Goal: Complete application form

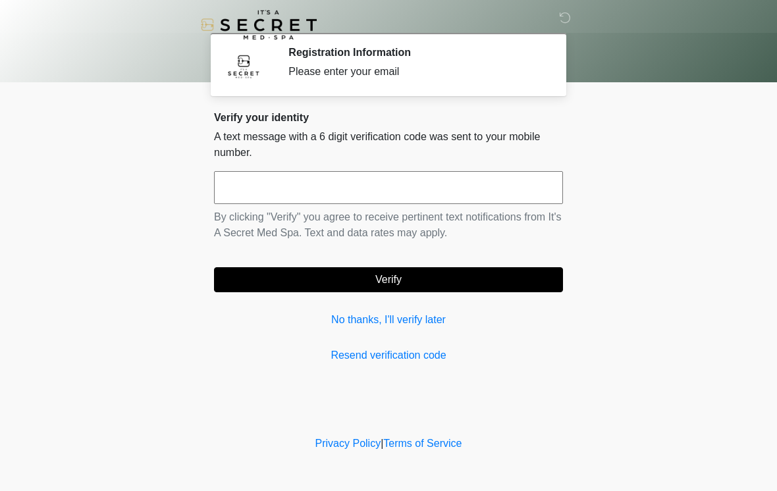
click at [482, 184] on input "text" at bounding box center [388, 187] width 349 height 33
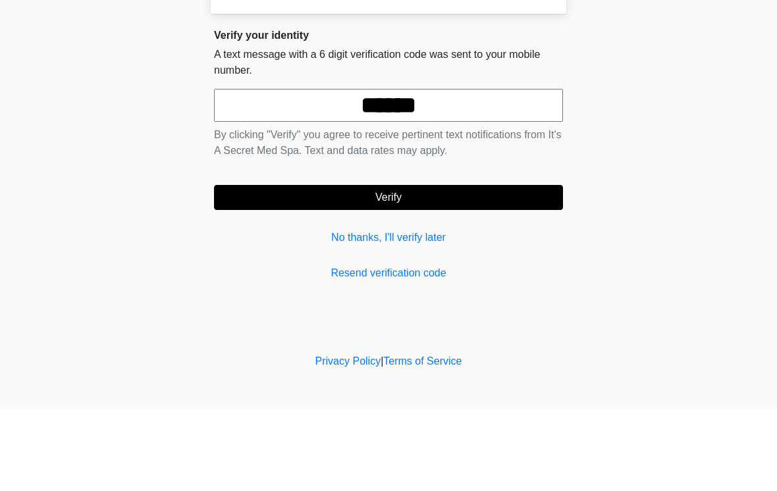
type input "******"
click at [513, 267] on button "Verify" at bounding box center [388, 279] width 349 height 25
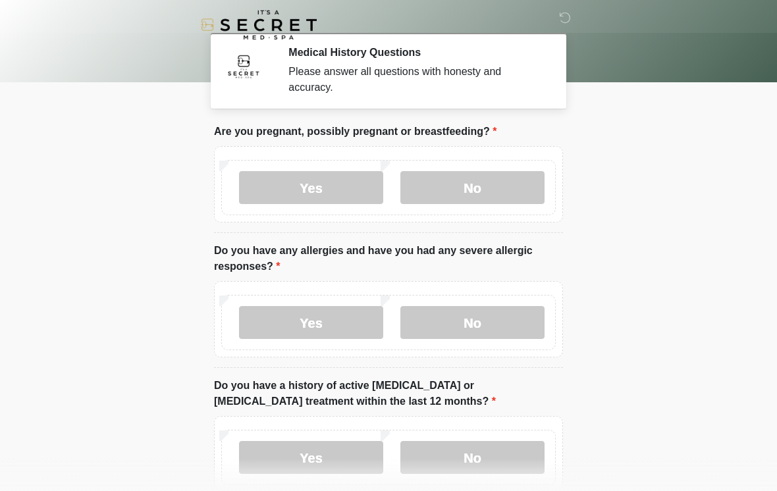
click at [501, 192] on label "No" at bounding box center [473, 187] width 144 height 33
click at [349, 314] on label "Yes" at bounding box center [311, 322] width 144 height 33
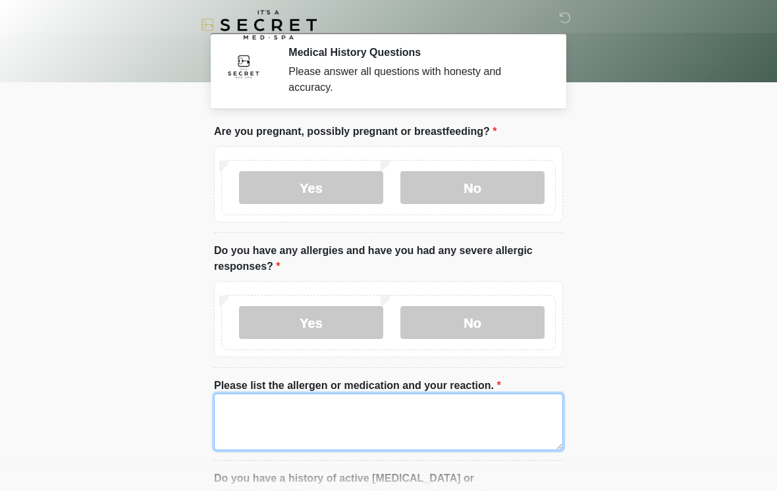
click at [399, 411] on textarea "Please list the allergen or medication and your reaction." at bounding box center [388, 422] width 349 height 57
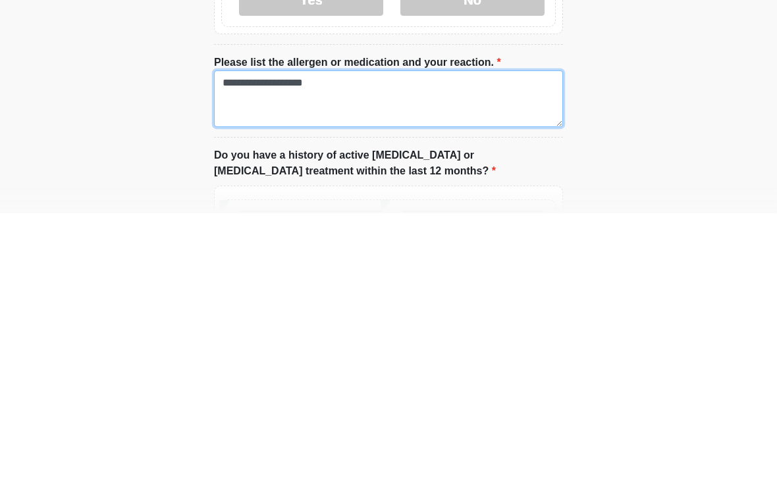
scroll to position [138, 0]
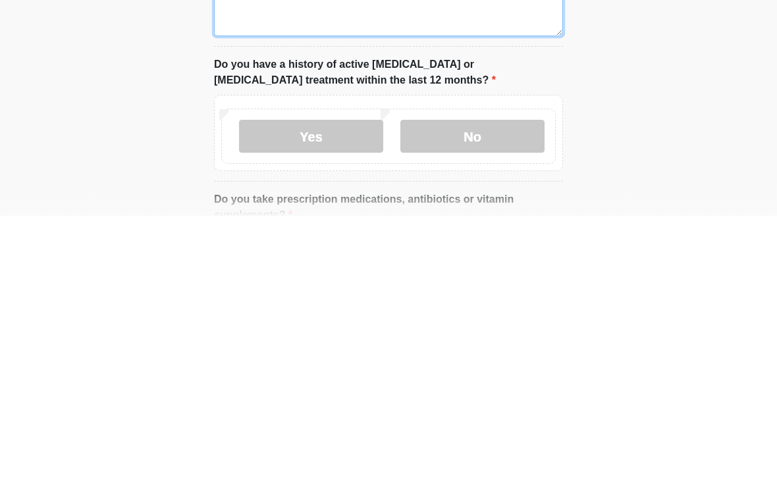
type textarea "**********"
click at [473, 396] on label "No" at bounding box center [473, 412] width 144 height 33
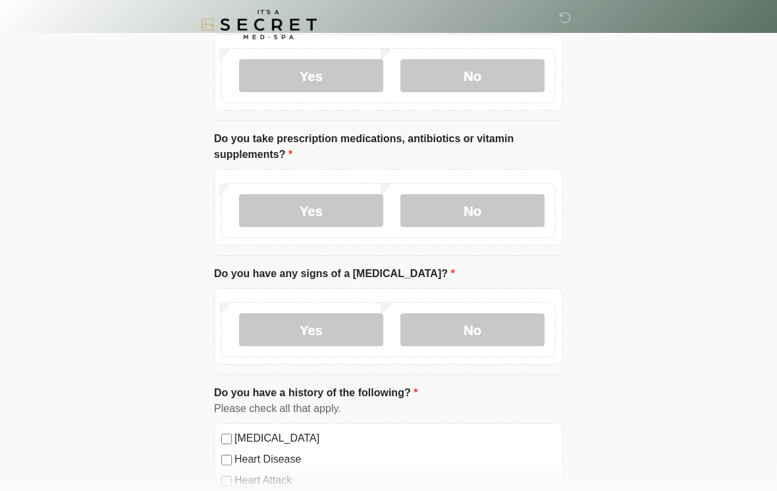
click at [341, 206] on label "Yes" at bounding box center [311, 211] width 144 height 33
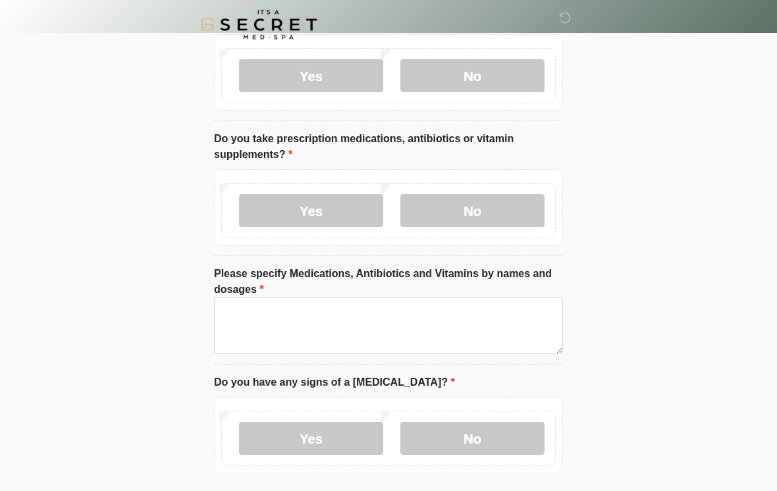
scroll to position [475, 0]
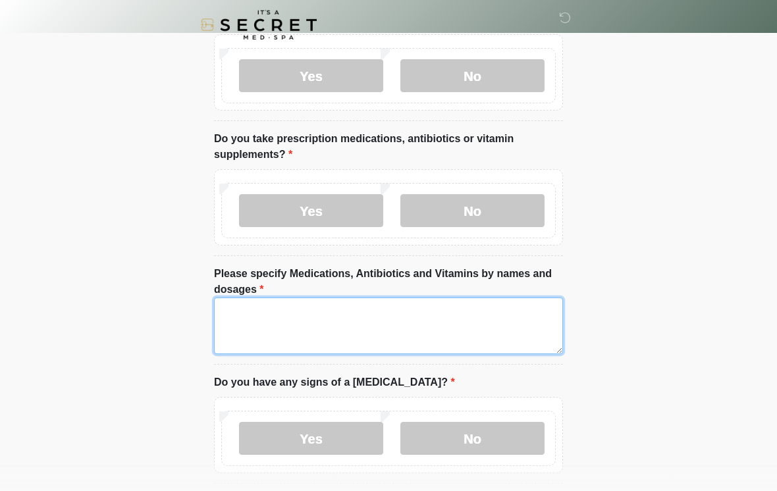
click at [440, 314] on textarea "Please specify Medications, Antibiotics and Vitamins by names and dosages" at bounding box center [388, 326] width 349 height 57
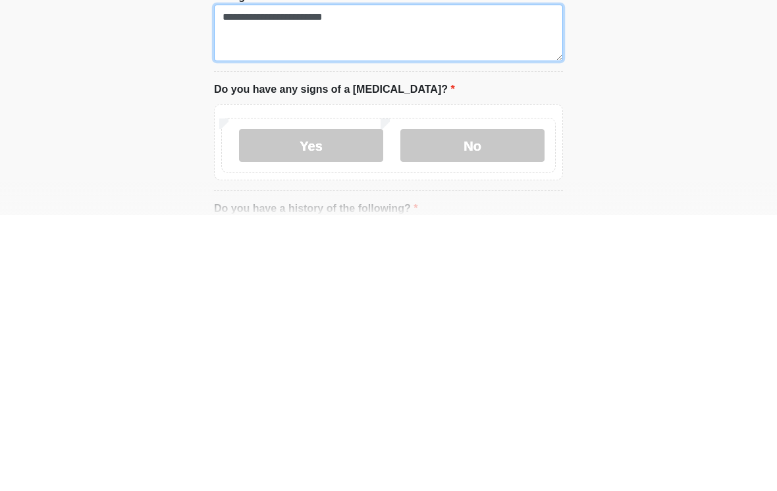
type textarea "**********"
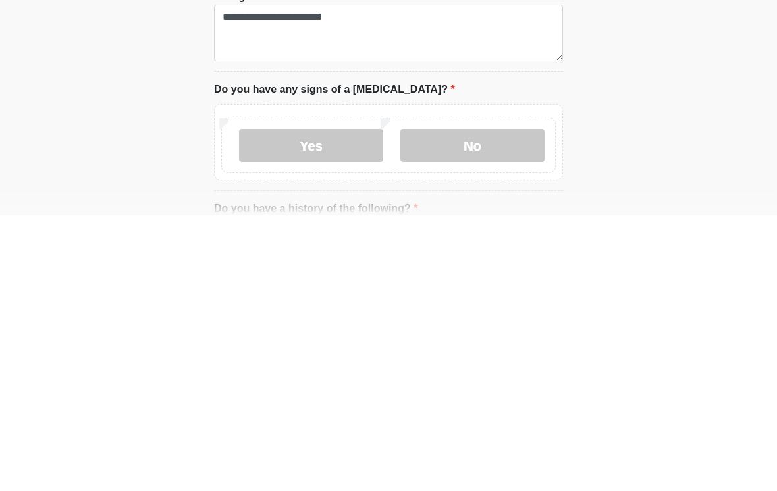
click at [495, 405] on label "No" at bounding box center [473, 421] width 144 height 33
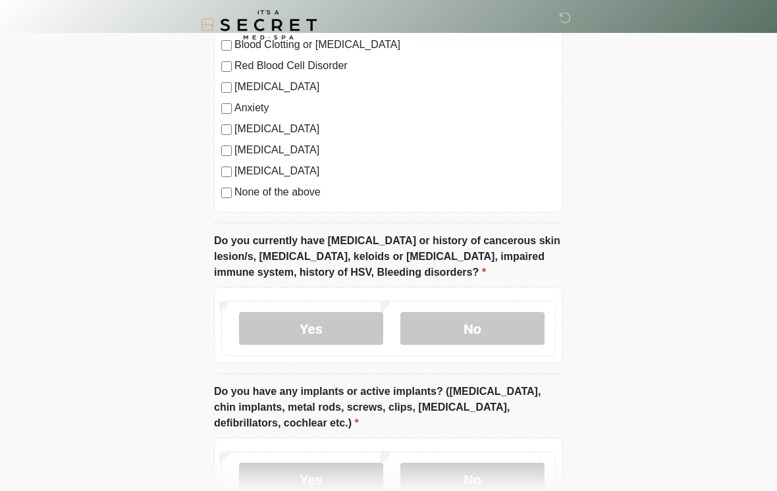
scroll to position [1079, 0]
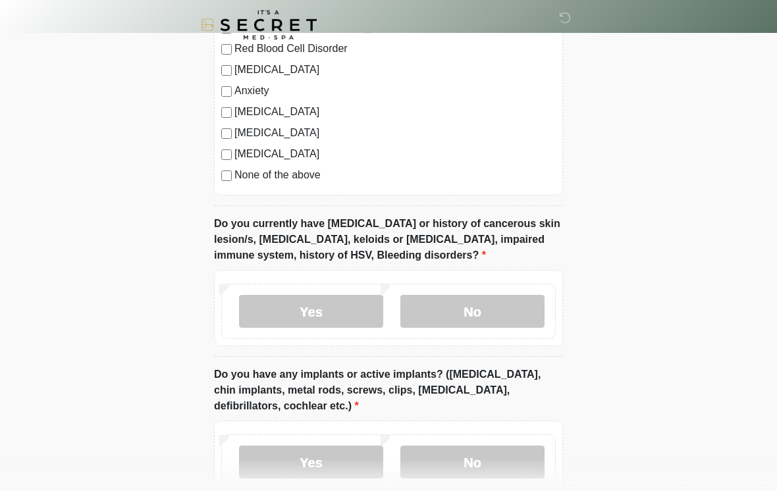
click at [499, 295] on label "No" at bounding box center [473, 311] width 144 height 33
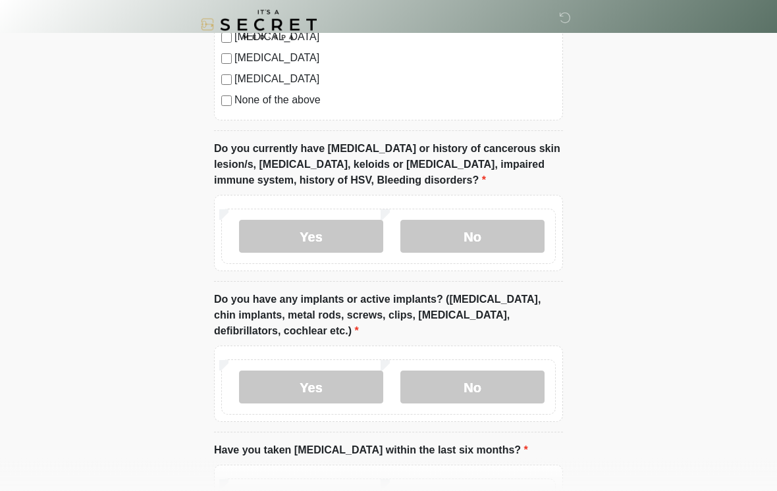
scroll to position [1153, 0]
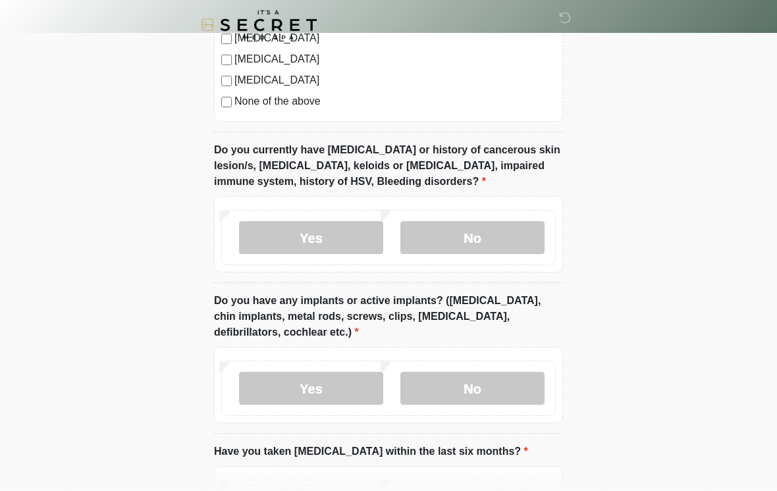
click at [346, 375] on label "Yes" at bounding box center [311, 388] width 144 height 33
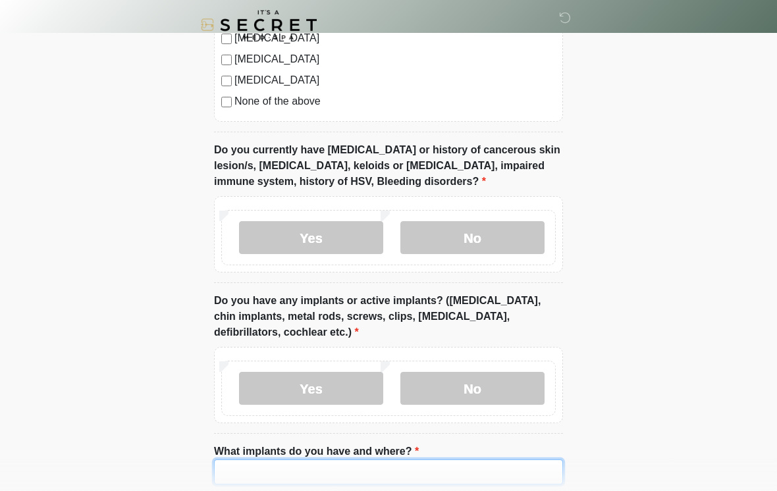
click at [393, 464] on input "What implants do you have and where?" at bounding box center [388, 472] width 349 height 25
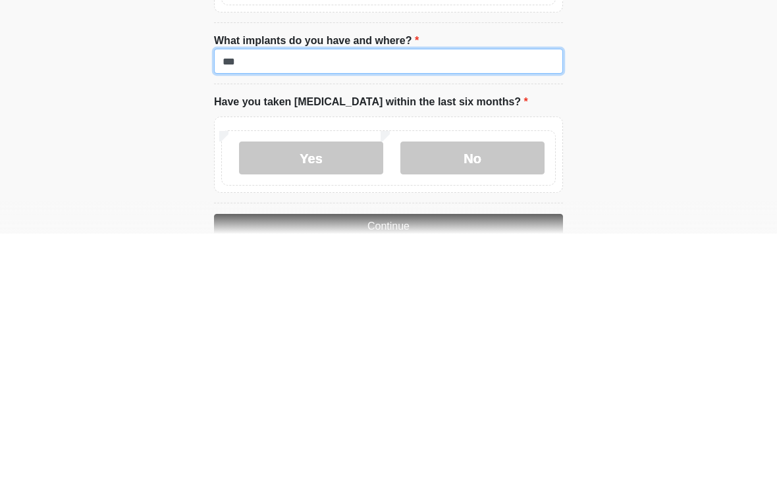
scroll to position [1325, 0]
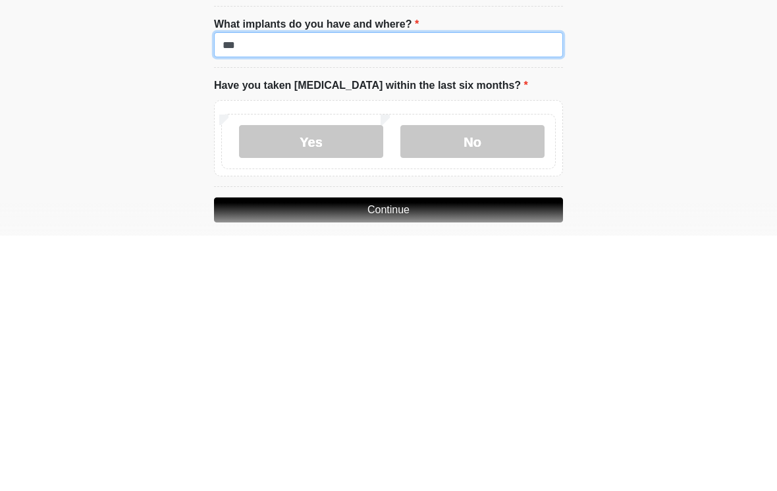
type input "***"
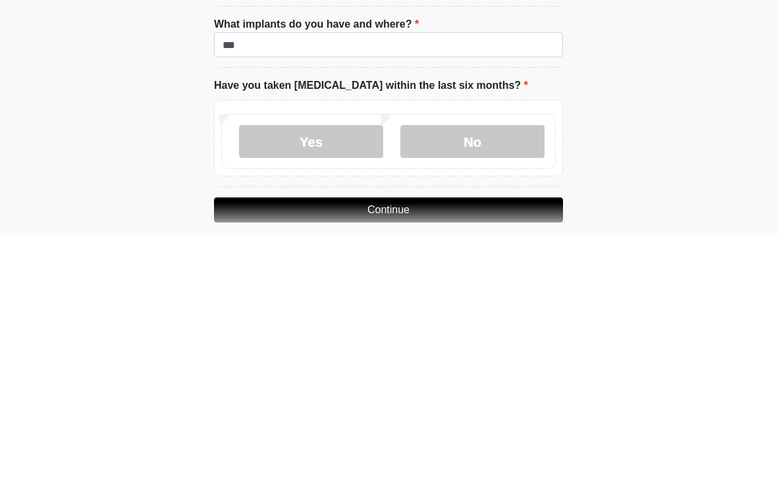
click at [493, 381] on label "No" at bounding box center [473, 397] width 144 height 33
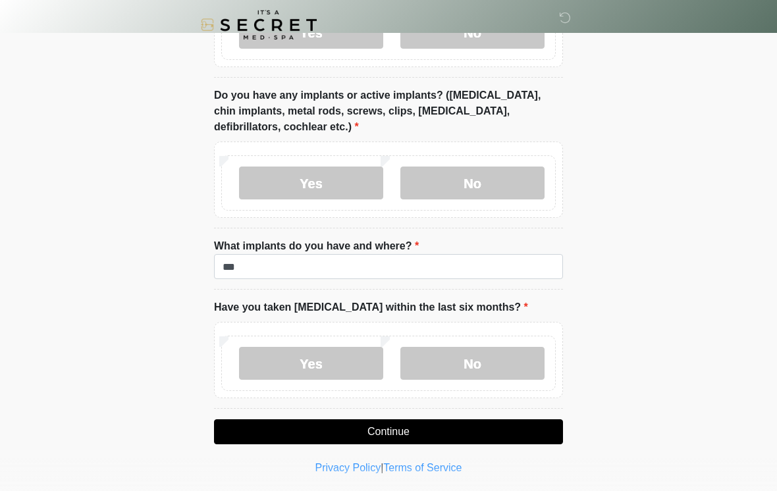
click at [468, 430] on button "Continue" at bounding box center [388, 432] width 349 height 25
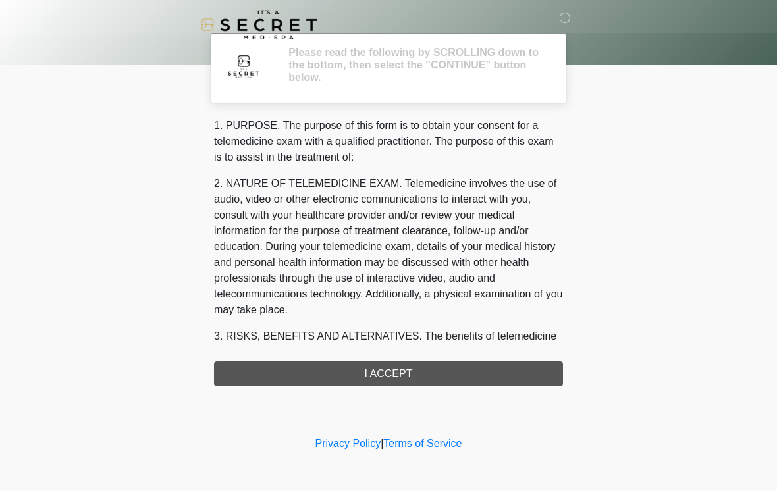
scroll to position [0, 0]
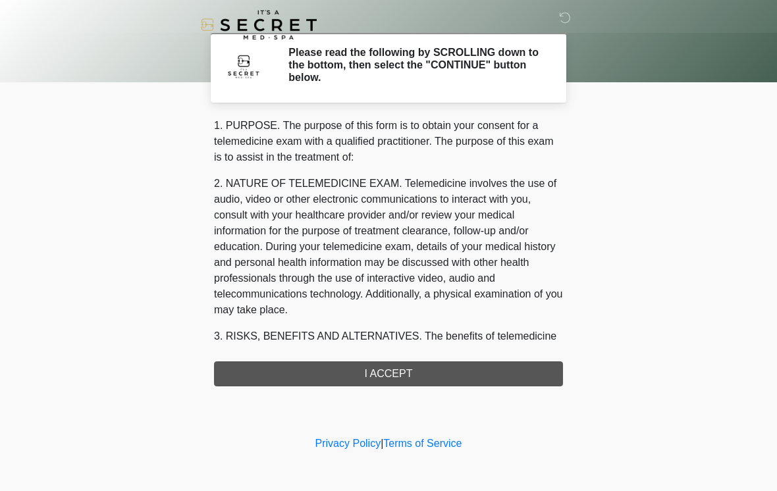
click at [465, 373] on div "1. PURPOSE. The purpose of this form is to obtain your consent for a telemedici…" at bounding box center [388, 252] width 349 height 269
click at [401, 372] on div "1. PURPOSE. The purpose of this form is to obtain your consent for a telemedici…" at bounding box center [388, 252] width 349 height 269
click at [475, 370] on div "1. PURPOSE. The purpose of this form is to obtain your consent for a telemedici…" at bounding box center [388, 252] width 349 height 269
click at [393, 374] on div "1. PURPOSE. The purpose of this form is to obtain your consent for a telemedici…" at bounding box center [388, 252] width 349 height 269
click at [395, 371] on div "1. PURPOSE. The purpose of this form is to obtain your consent for a telemedici…" at bounding box center [388, 252] width 349 height 269
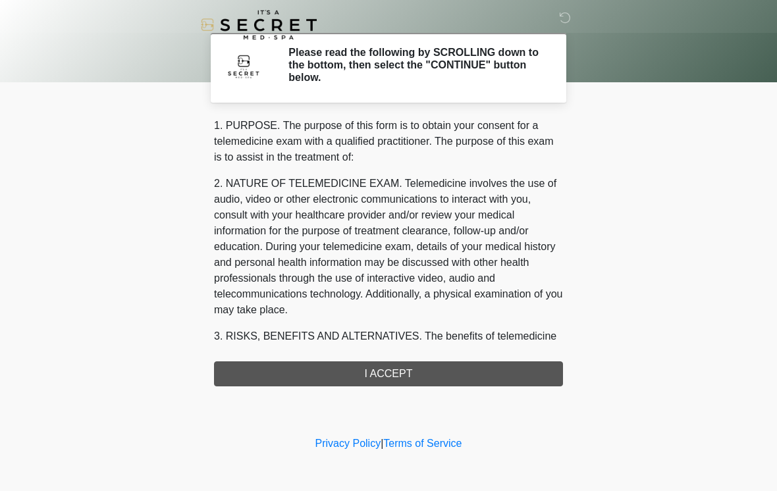
click at [464, 349] on div "1. PURPOSE. The purpose of this form is to obtain your consent for a telemedici…" at bounding box center [388, 252] width 349 height 269
click at [397, 368] on div "1. PURPOSE. The purpose of this form is to obtain your consent for a telemedici…" at bounding box center [388, 252] width 349 height 269
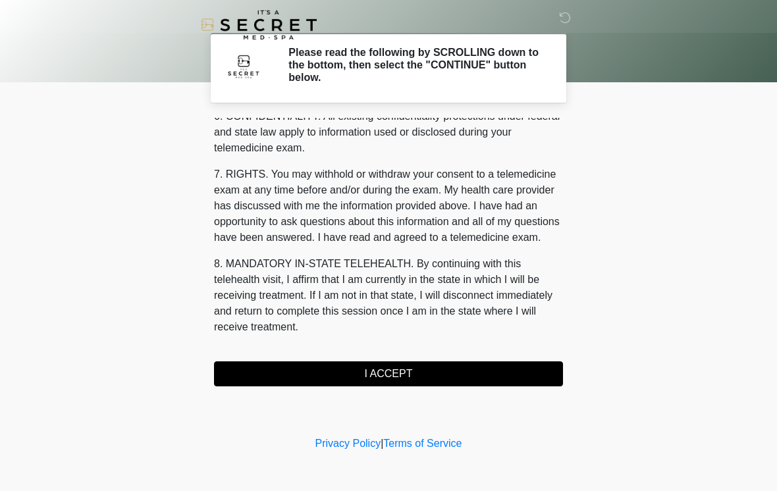
scroll to position [536, 0]
click at [458, 377] on button "I ACCEPT" at bounding box center [388, 374] width 349 height 25
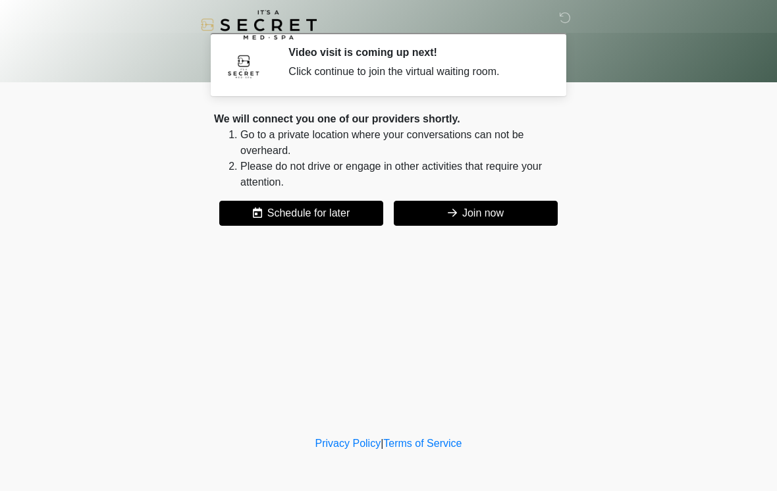
click at [485, 213] on button "Join now" at bounding box center [476, 213] width 164 height 25
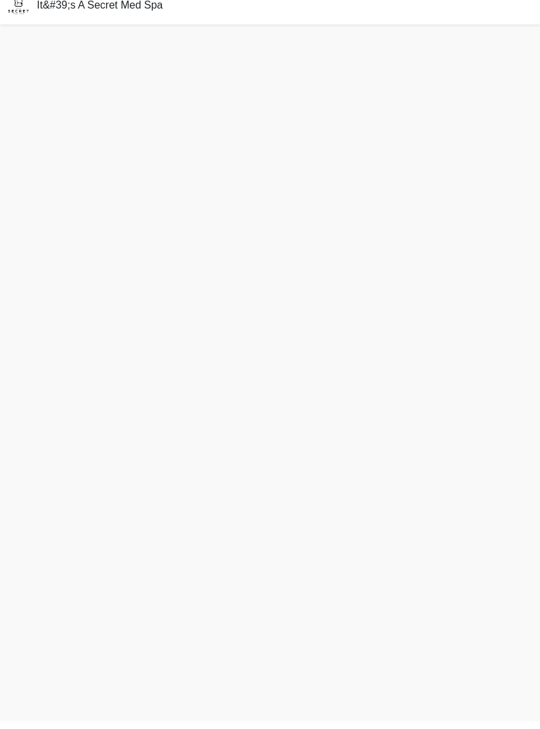
scroll to position [4, 0]
